Goal: Task Accomplishment & Management: Manage account settings

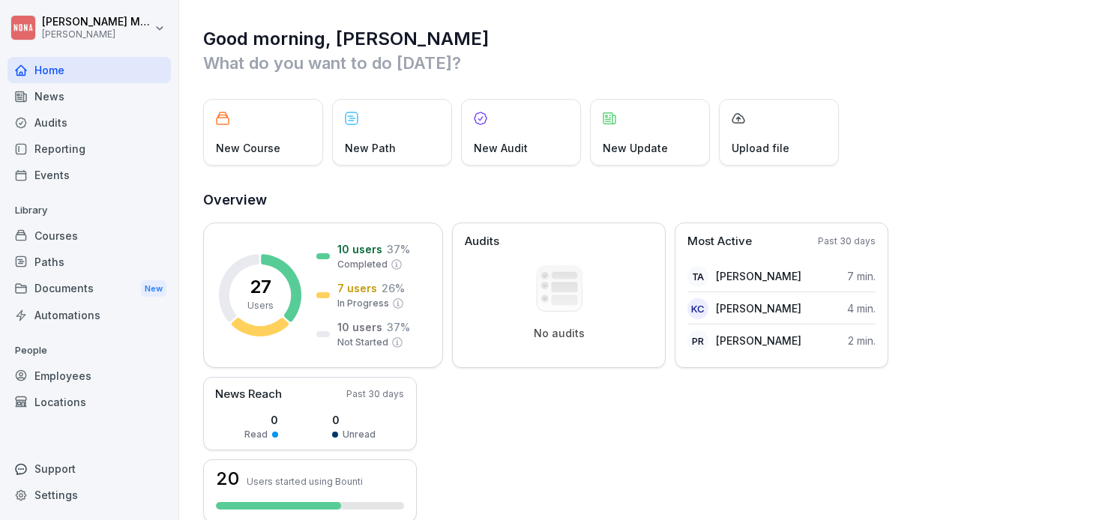
click at [55, 236] on div "Courses" at bounding box center [88, 236] width 163 height 26
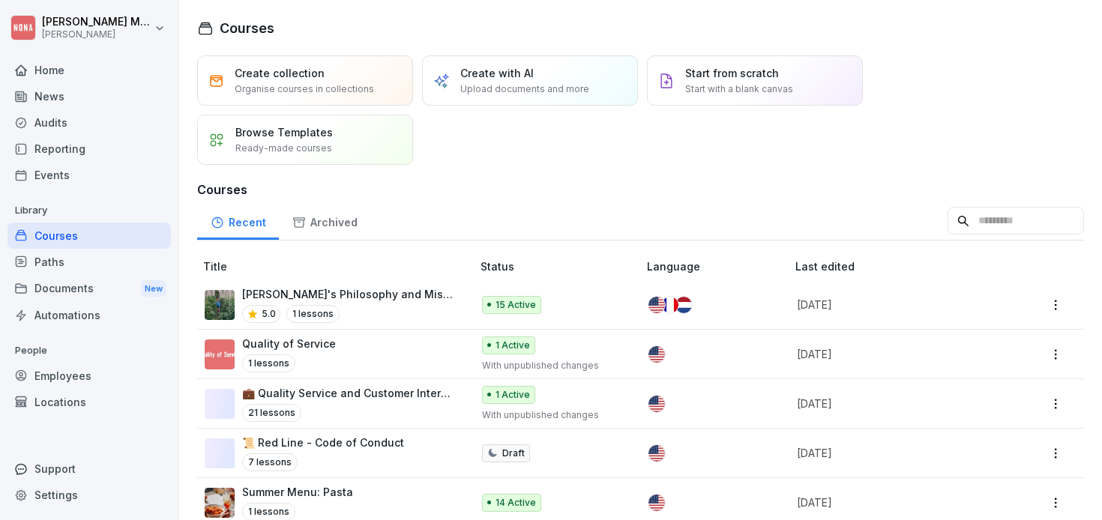
click at [220, 265] on p "Title" at bounding box center [338, 267] width 271 height 16
click at [430, 263] on p "Title" at bounding box center [338, 267] width 271 height 16
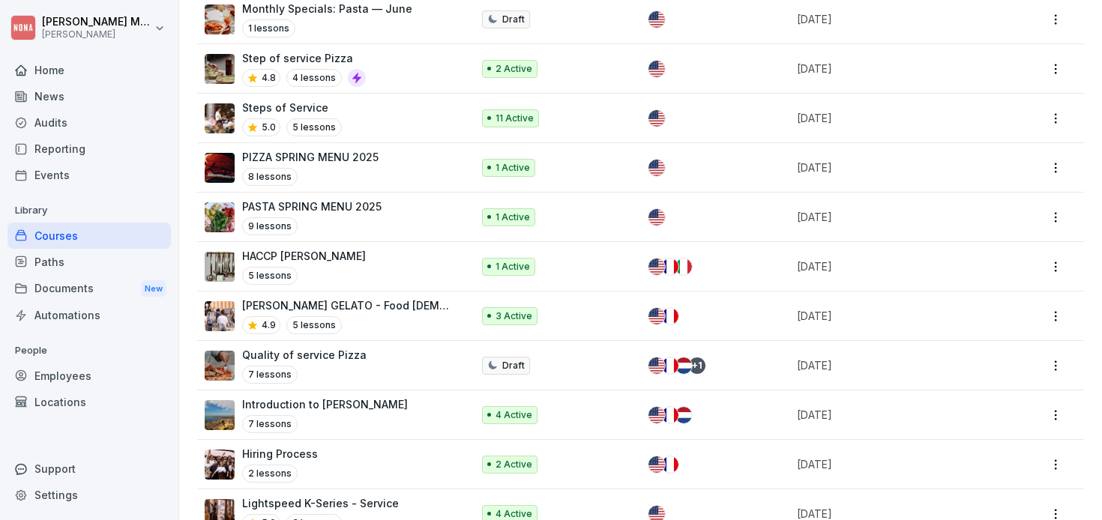
scroll to position [633, 0]
click at [278, 100] on p "Steps of Service" at bounding box center [292, 107] width 100 height 16
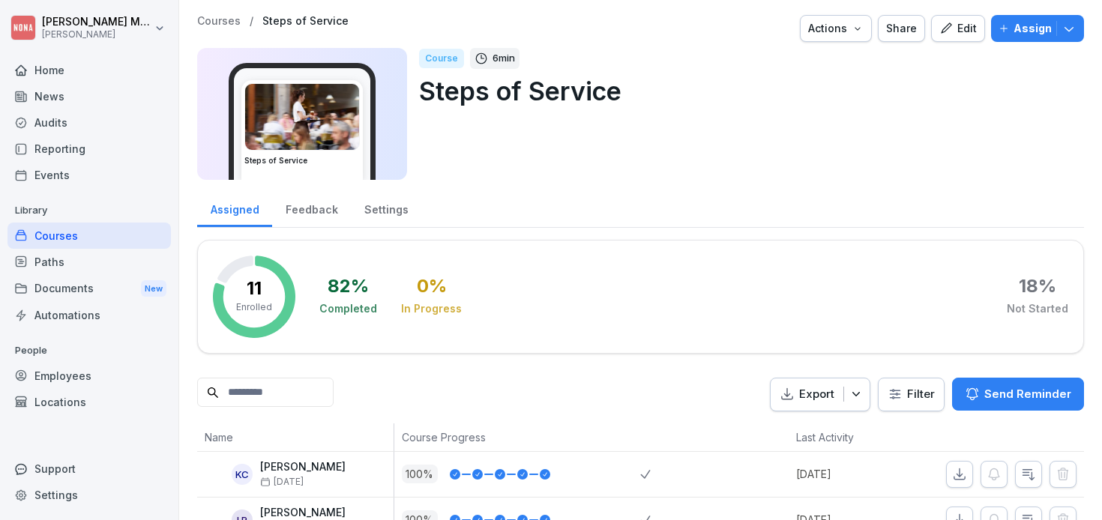
click at [871, 31] on button "Actions" at bounding box center [836, 28] width 72 height 27
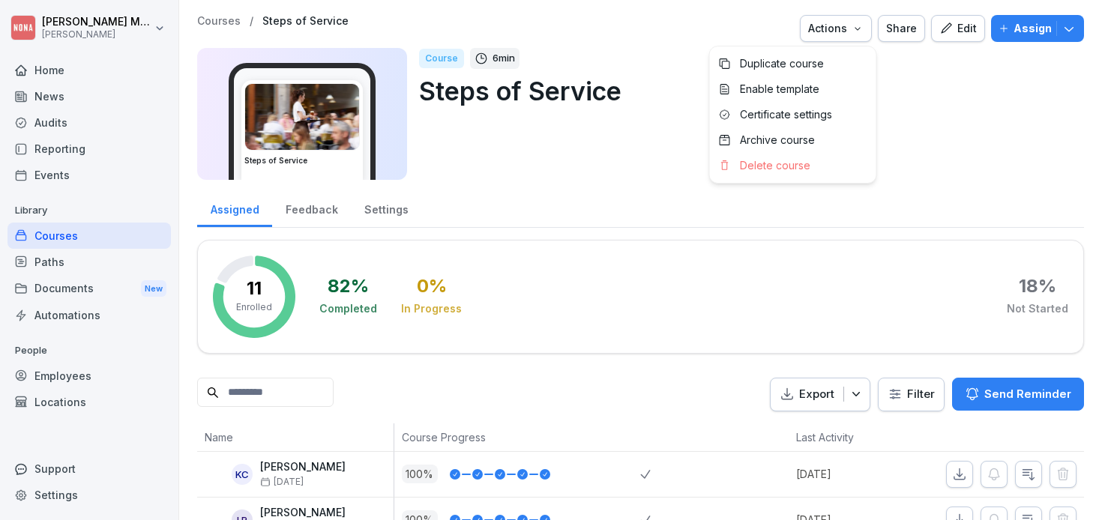
click at [667, 161] on html "[PERSON_NAME] [PERSON_NAME] Home News Audits Reporting Events Library Courses P…" at bounding box center [551, 260] width 1102 height 520
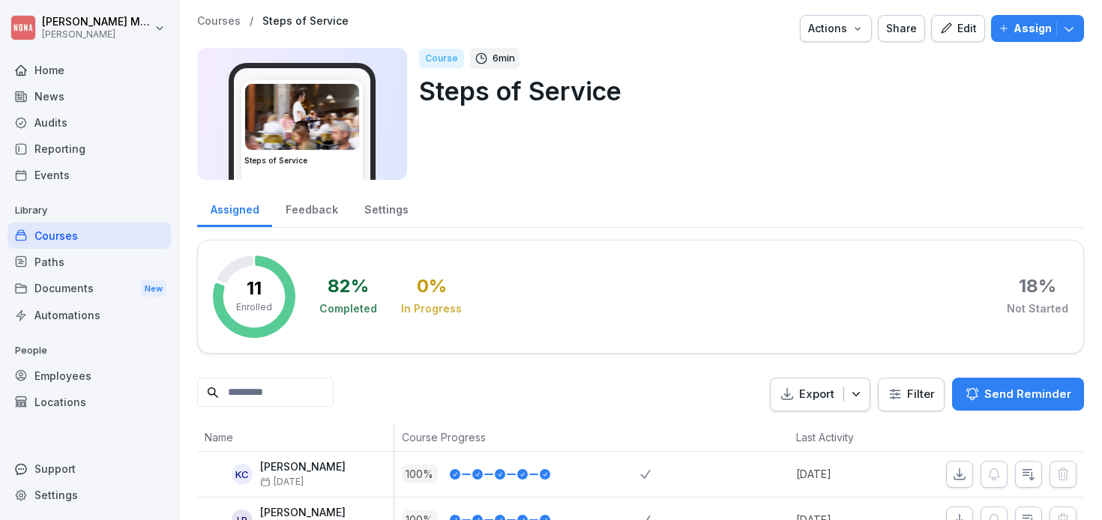
click at [1071, 25] on icon "button" at bounding box center [1069, 28] width 15 height 15
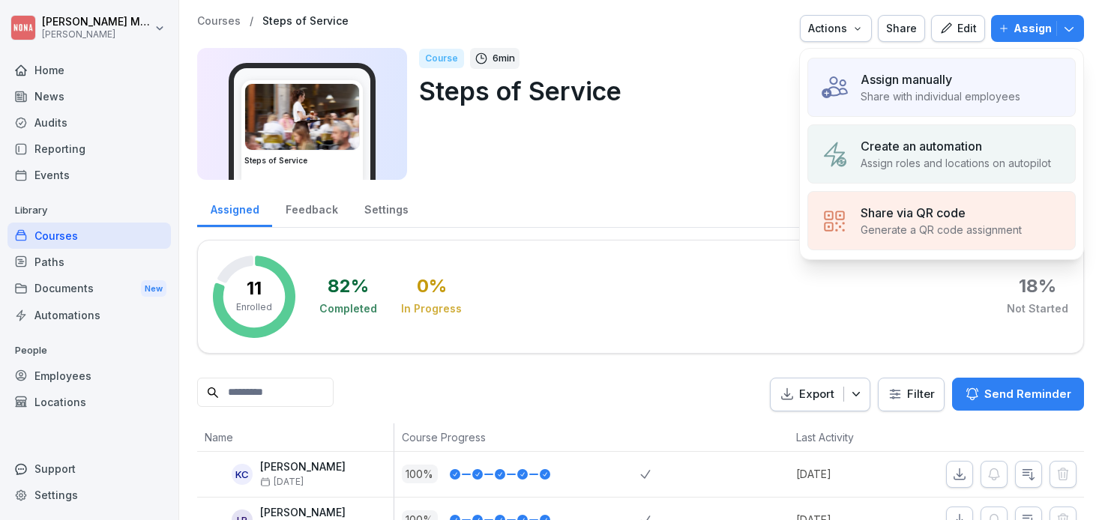
click at [918, 96] on p "Share with individual employees" at bounding box center [941, 96] width 160 height 16
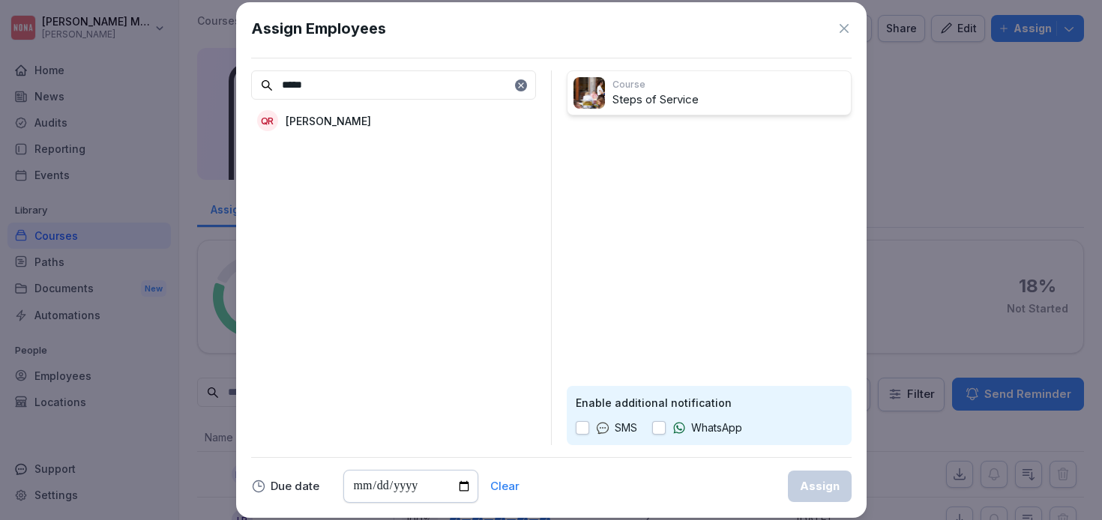
type input "*****"
click at [324, 120] on p "[PERSON_NAME]" at bounding box center [328, 121] width 85 height 16
click at [832, 490] on div "Assign" at bounding box center [820, 486] width 40 height 16
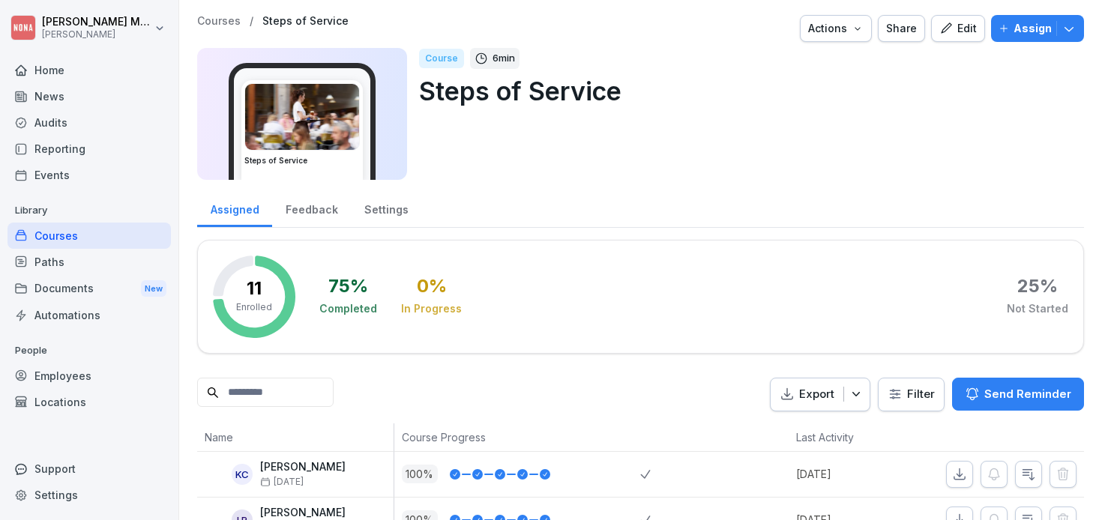
click at [57, 231] on div "Courses" at bounding box center [88, 236] width 163 height 26
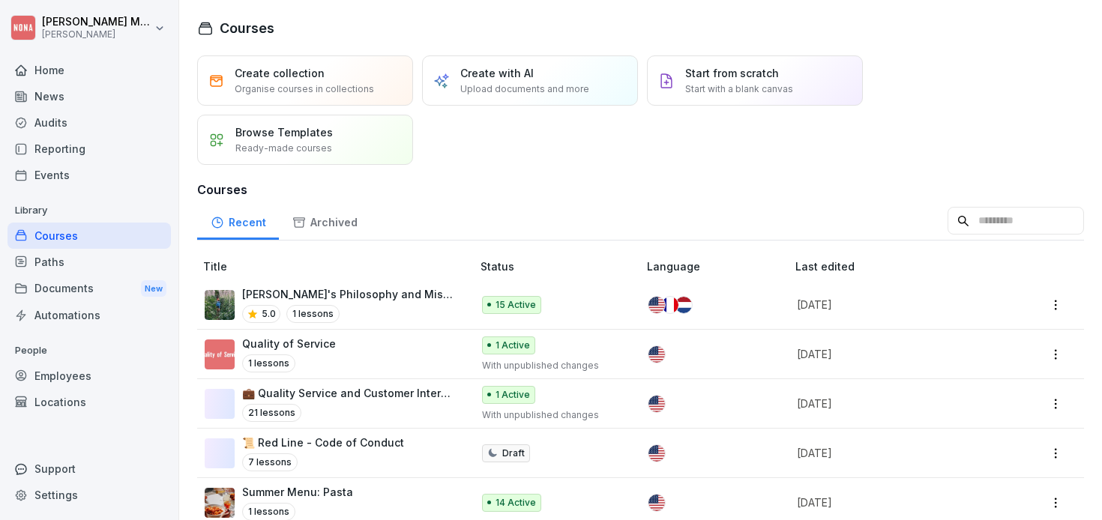
click at [64, 71] on div "Home" at bounding box center [88, 70] width 163 height 26
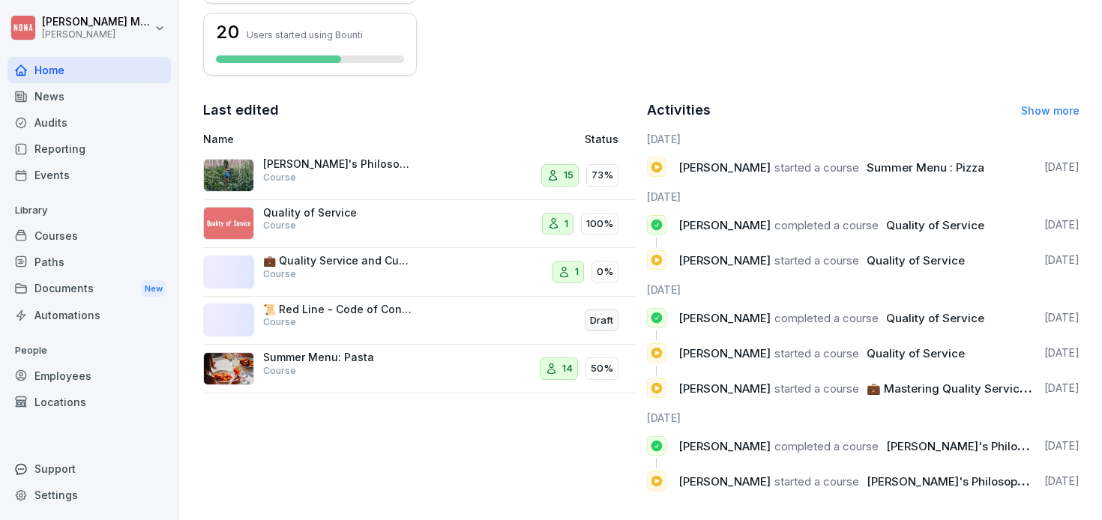
scroll to position [457, 0]
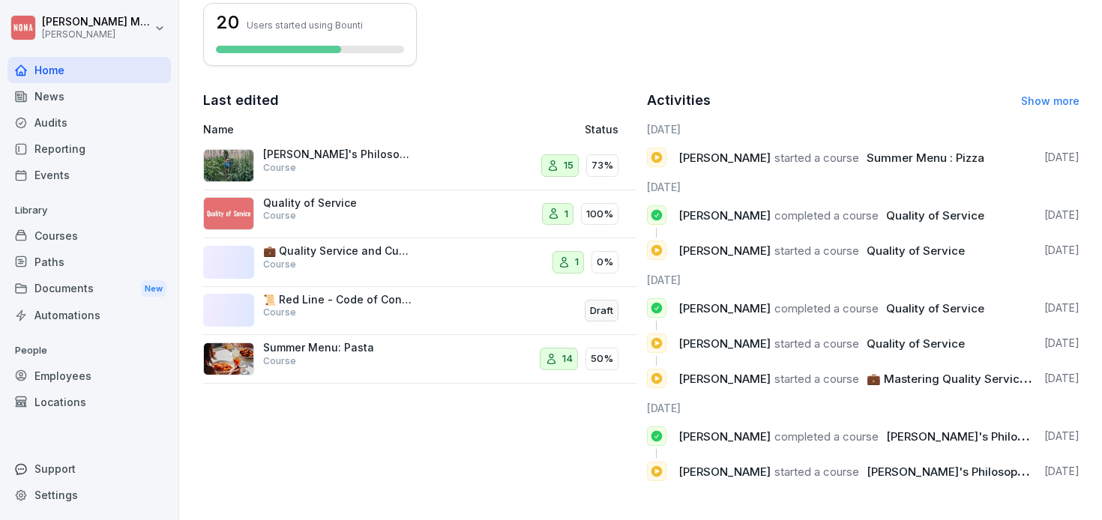
click at [328, 210] on div "Quality of Service Course" at bounding box center [338, 209] width 150 height 27
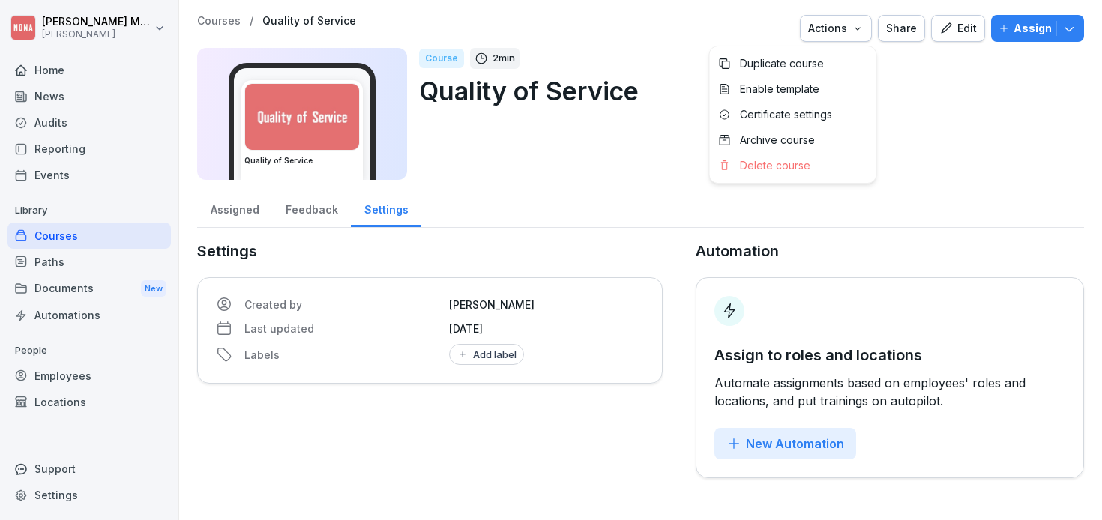
click at [842, 37] on button "Actions" at bounding box center [836, 28] width 72 height 27
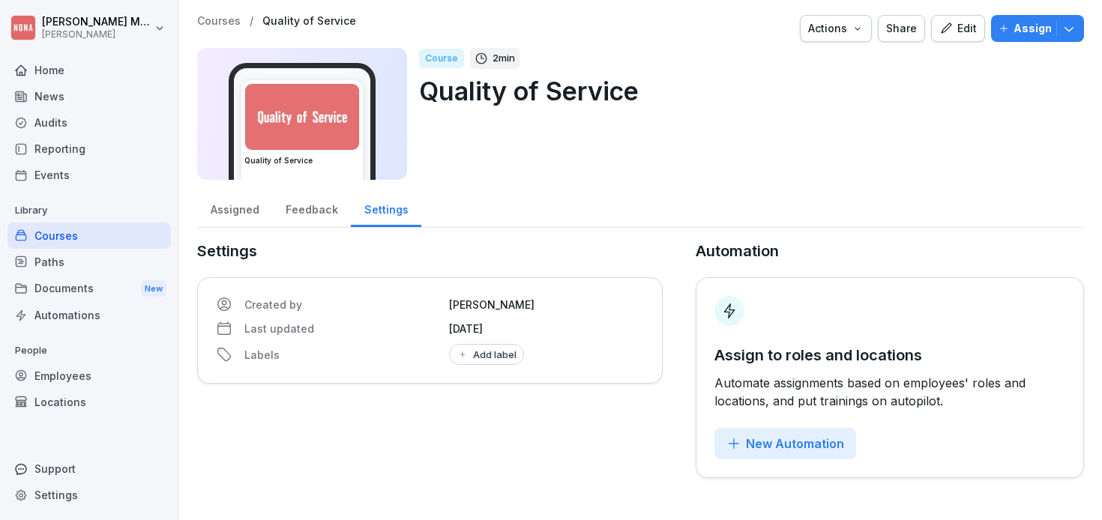
click at [642, 184] on html "[PERSON_NAME] [PERSON_NAME] Home News Audits Reporting Events Library Courses P…" at bounding box center [551, 260] width 1102 height 520
click at [1072, 26] on icon "button" at bounding box center [1069, 28] width 15 height 15
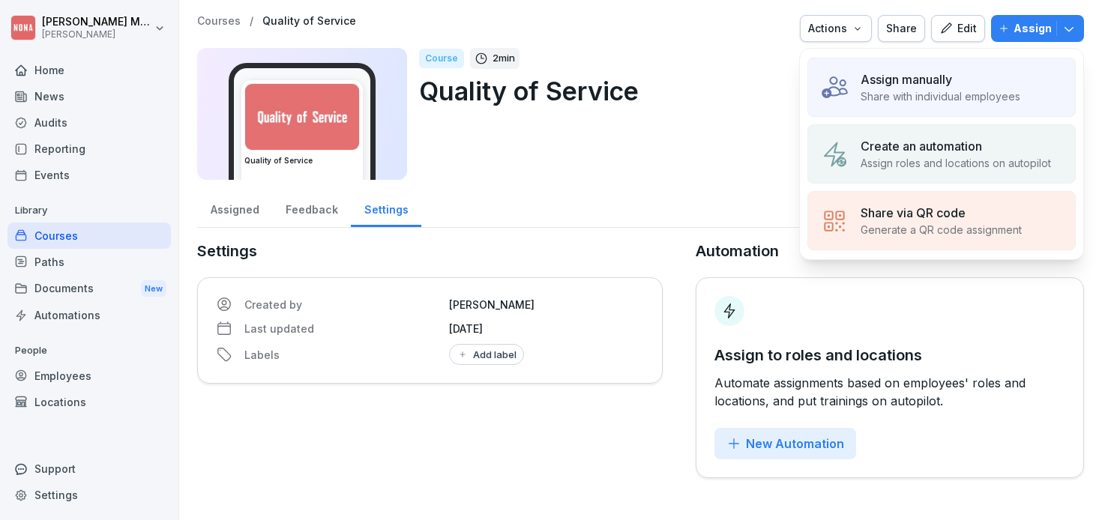
click at [752, 126] on div "Course 2 min Quality of Service" at bounding box center [745, 114] width 653 height 132
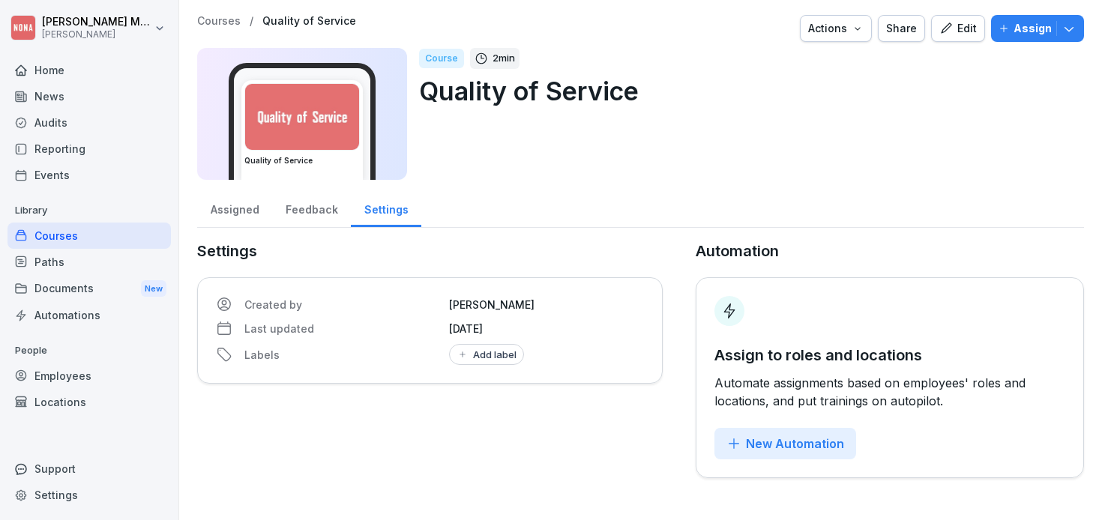
click at [966, 23] on div "Edit" at bounding box center [958, 28] width 37 height 16
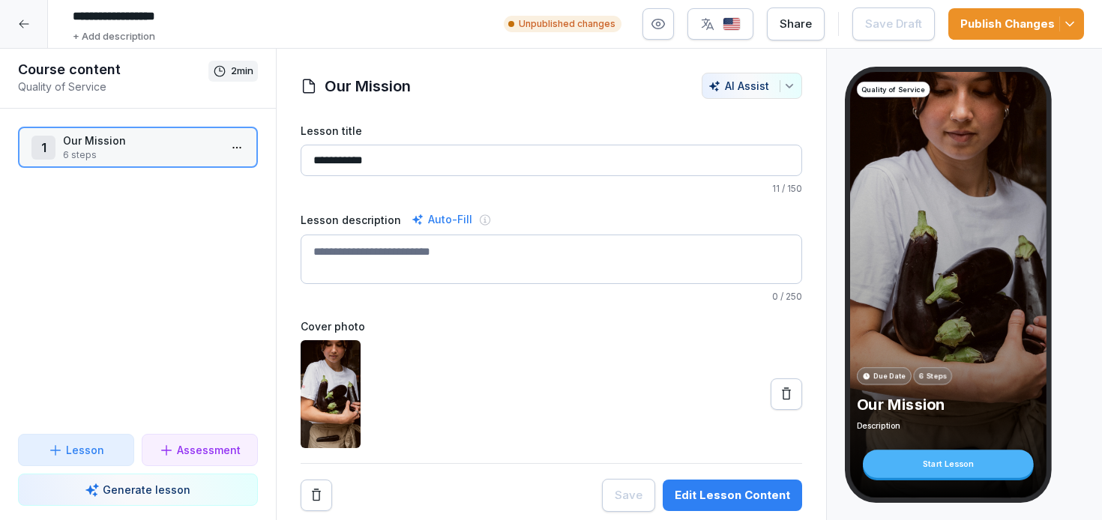
click at [27, 18] on icon at bounding box center [24, 24] width 12 height 12
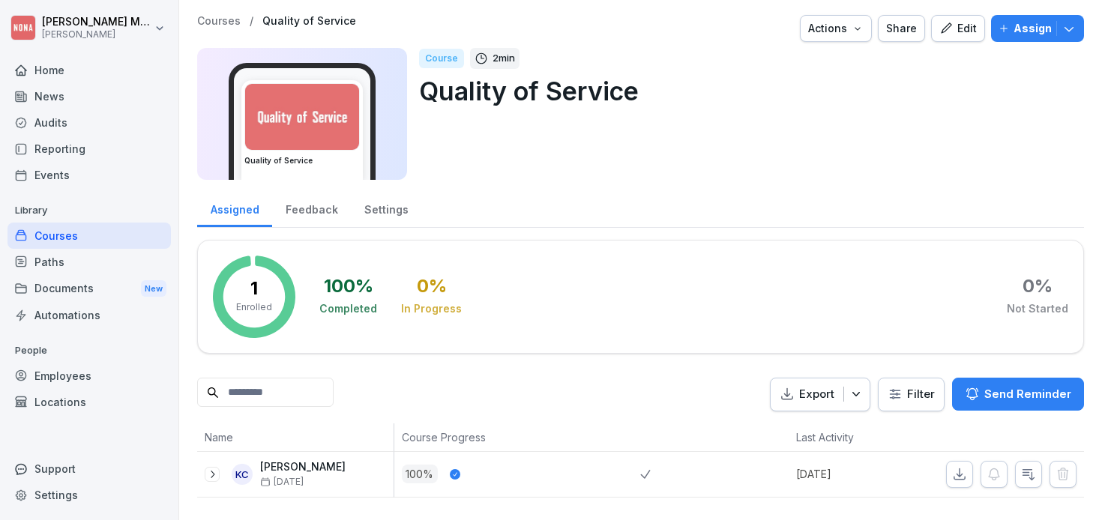
click at [60, 236] on div "Courses" at bounding box center [88, 236] width 163 height 26
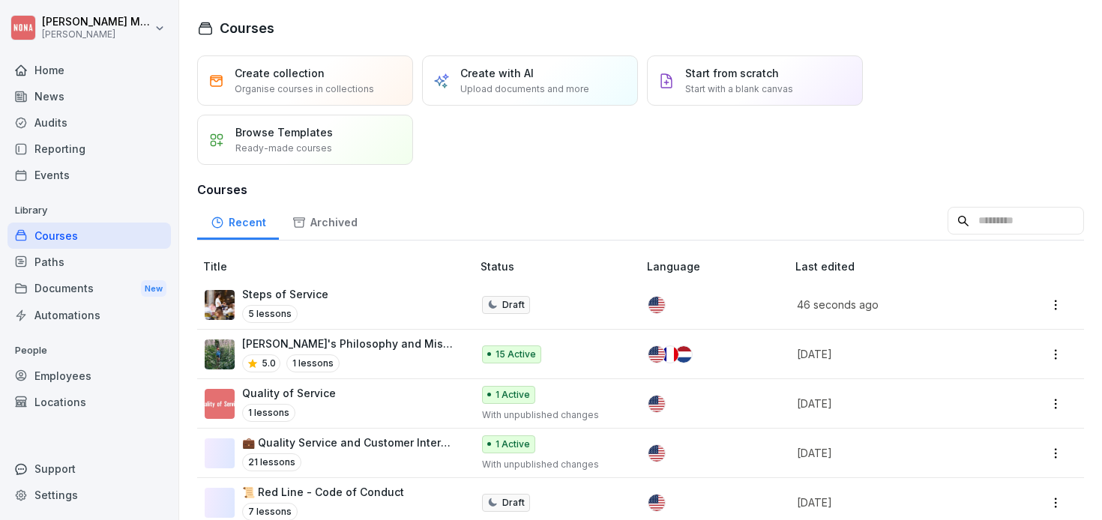
click at [61, 290] on div "Documents New" at bounding box center [88, 289] width 163 height 28
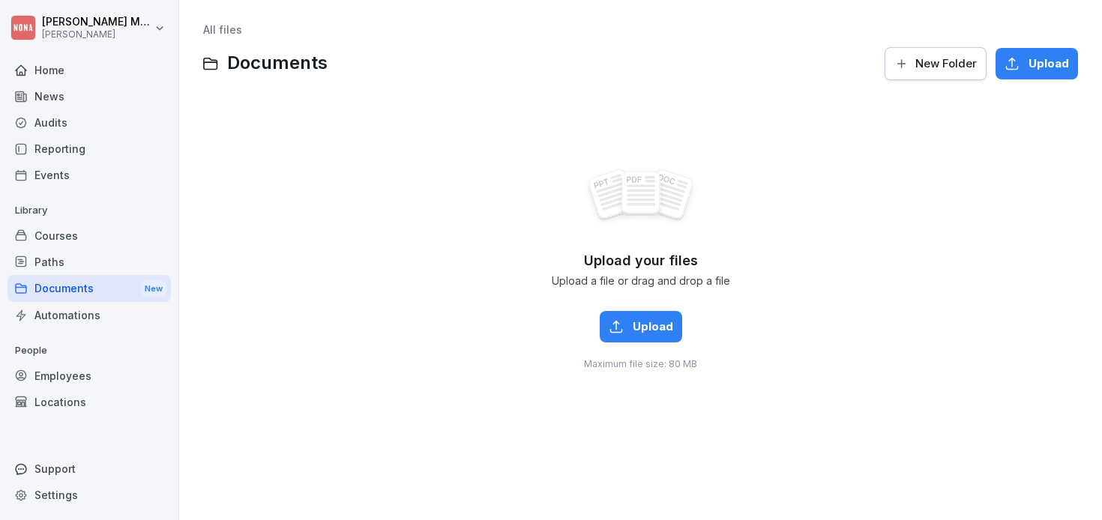
click at [65, 258] on div "Paths" at bounding box center [88, 262] width 163 height 26
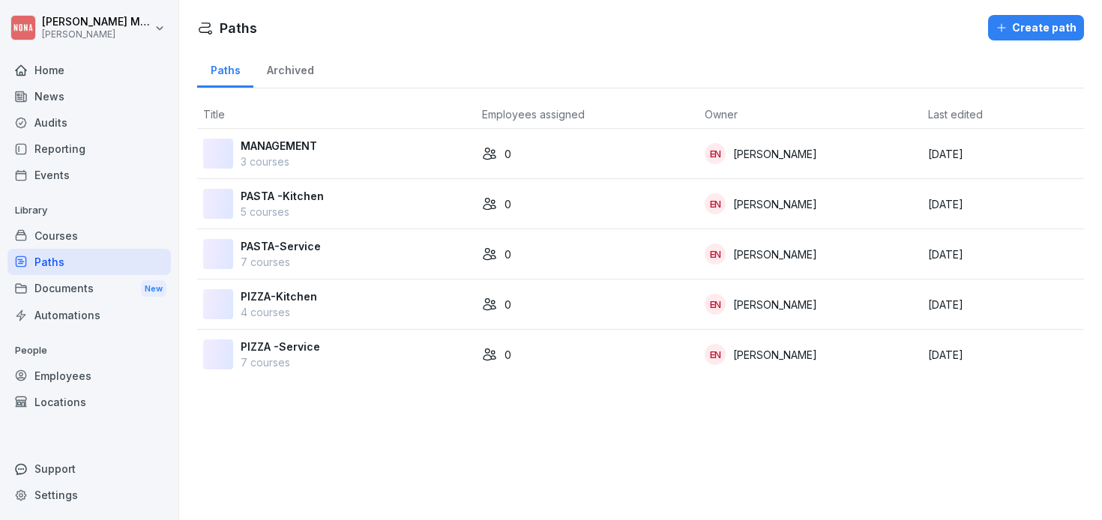
click at [278, 250] on p "PASTA-Service" at bounding box center [281, 246] width 80 height 16
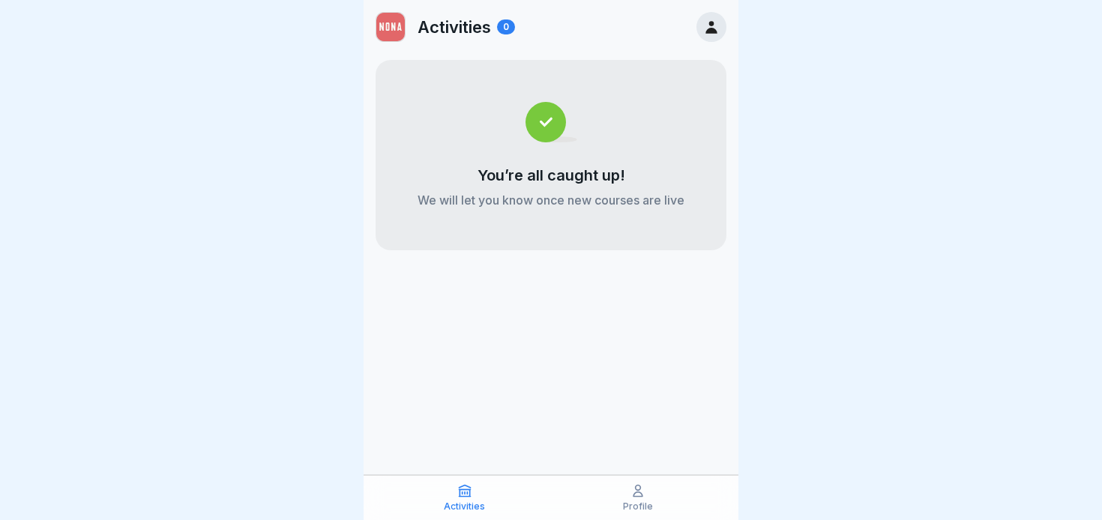
click at [815, 332] on div at bounding box center [551, 260] width 1102 height 520
click at [331, 106] on div at bounding box center [551, 260] width 1102 height 520
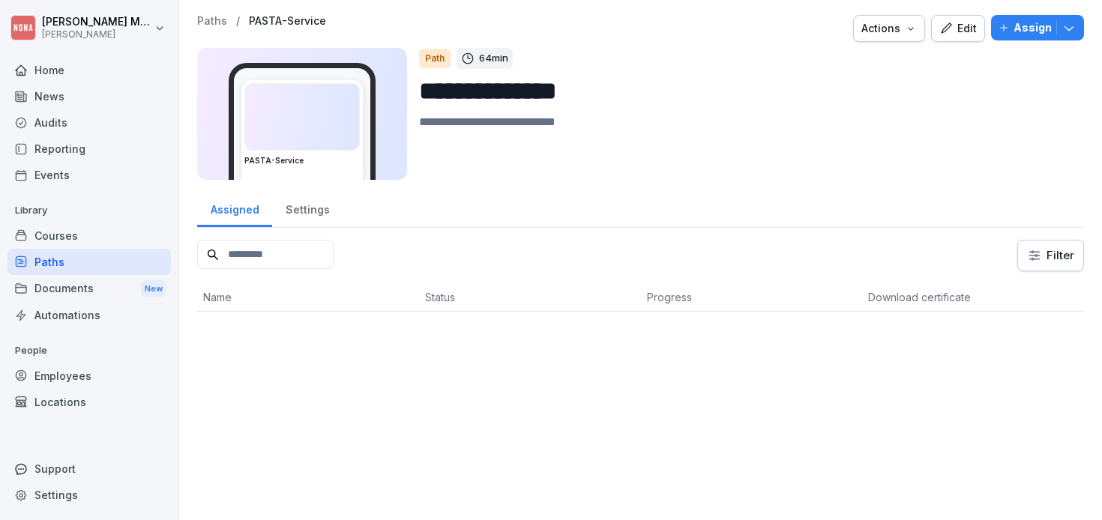
click at [301, 211] on div "Settings" at bounding box center [307, 208] width 70 height 38
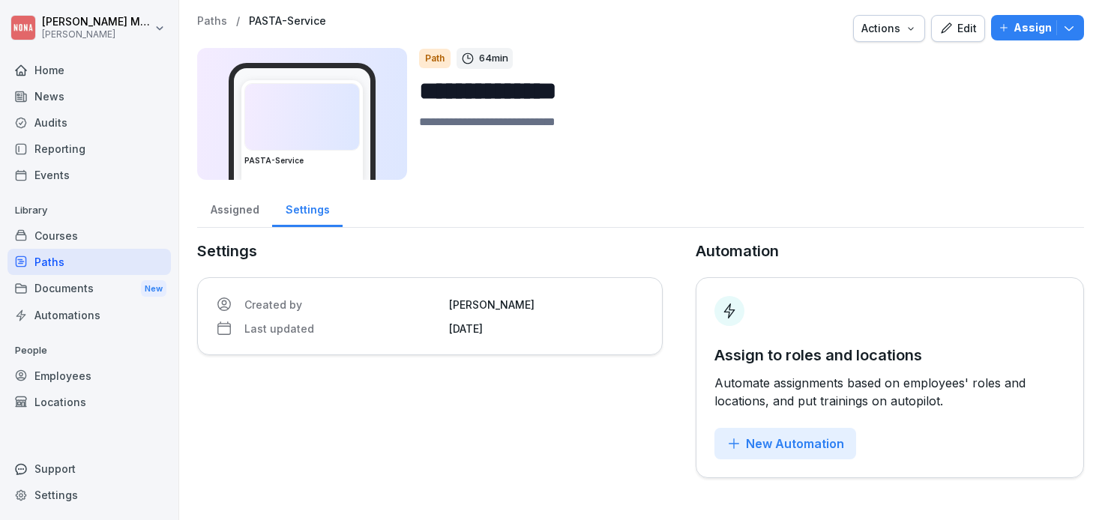
click at [40, 235] on div "Courses" at bounding box center [88, 236] width 163 height 26
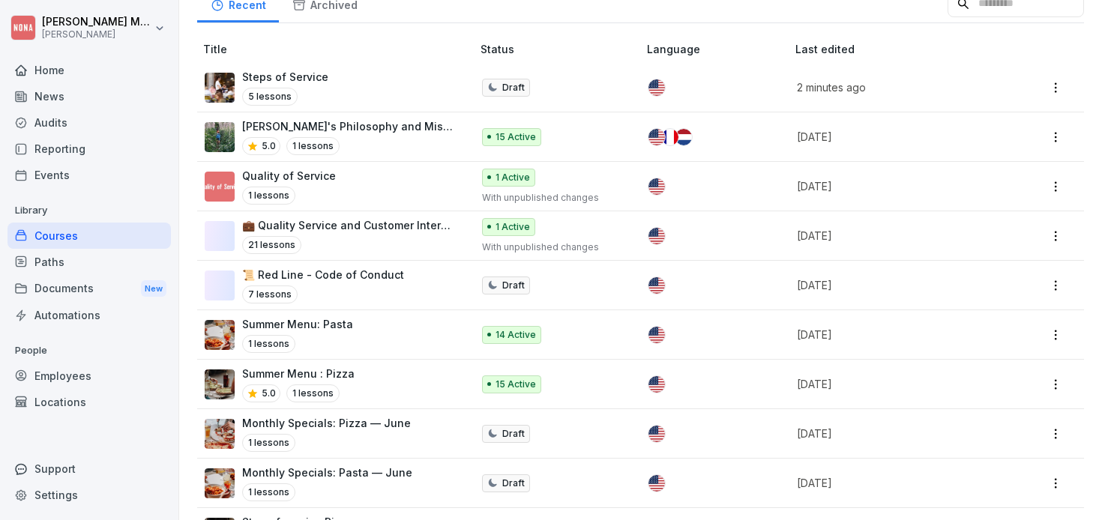
scroll to position [220, 0]
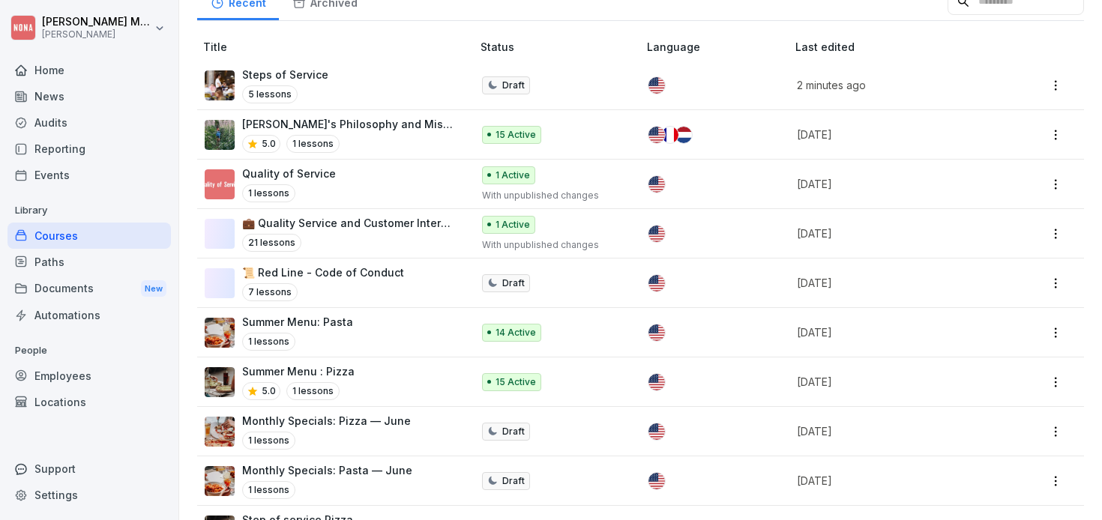
click at [1055, 85] on html "Edwin Moke NONA Home News Audits Reporting Events Library Courses Paths Documen…" at bounding box center [551, 260] width 1102 height 520
click at [379, 87] on html "Edwin Moke NONA Home News Audits Reporting Events Library Courses Paths Documen…" at bounding box center [551, 260] width 1102 height 520
click at [501, 86] on div "Draft" at bounding box center [506, 85] width 48 height 18
